Goal: Transaction & Acquisition: Download file/media

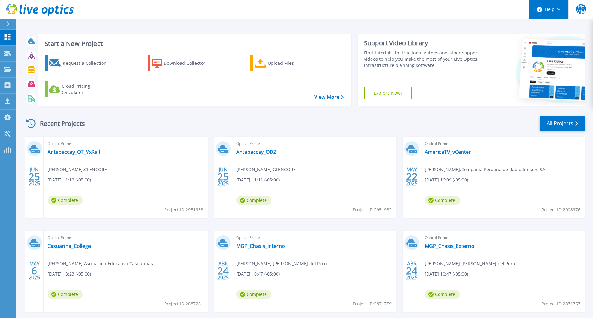
click at [554, 8] on button "Help" at bounding box center [548, 9] width 39 height 19
click at [462, 28] on div "Start a New Project Request a Collection Download Collector Upload Files Cloud …" at bounding box center [304, 164] width 577 height 329
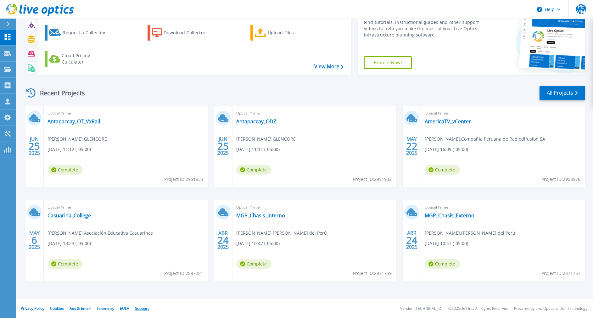
click at [140, 309] on link "Support" at bounding box center [142, 308] width 14 height 5
click at [5, 89] on link "Collectors Collectors" at bounding box center [8, 86] width 16 height 16
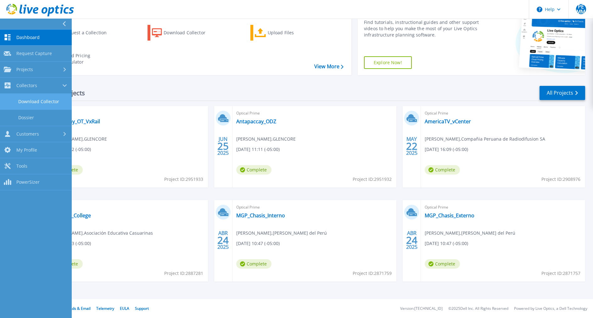
click at [51, 102] on link "Download Collector" at bounding box center [36, 102] width 72 height 16
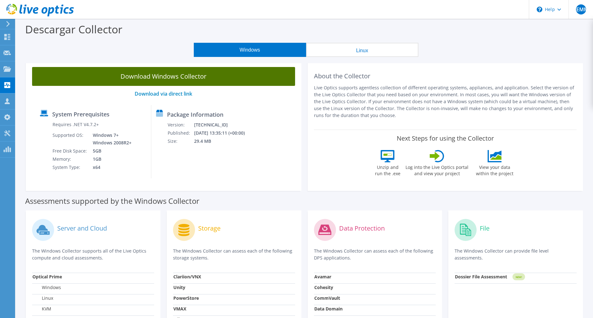
click at [183, 77] on link "Download Windows Collector" at bounding box center [163, 76] width 263 height 19
